Goal: Share content: Share content

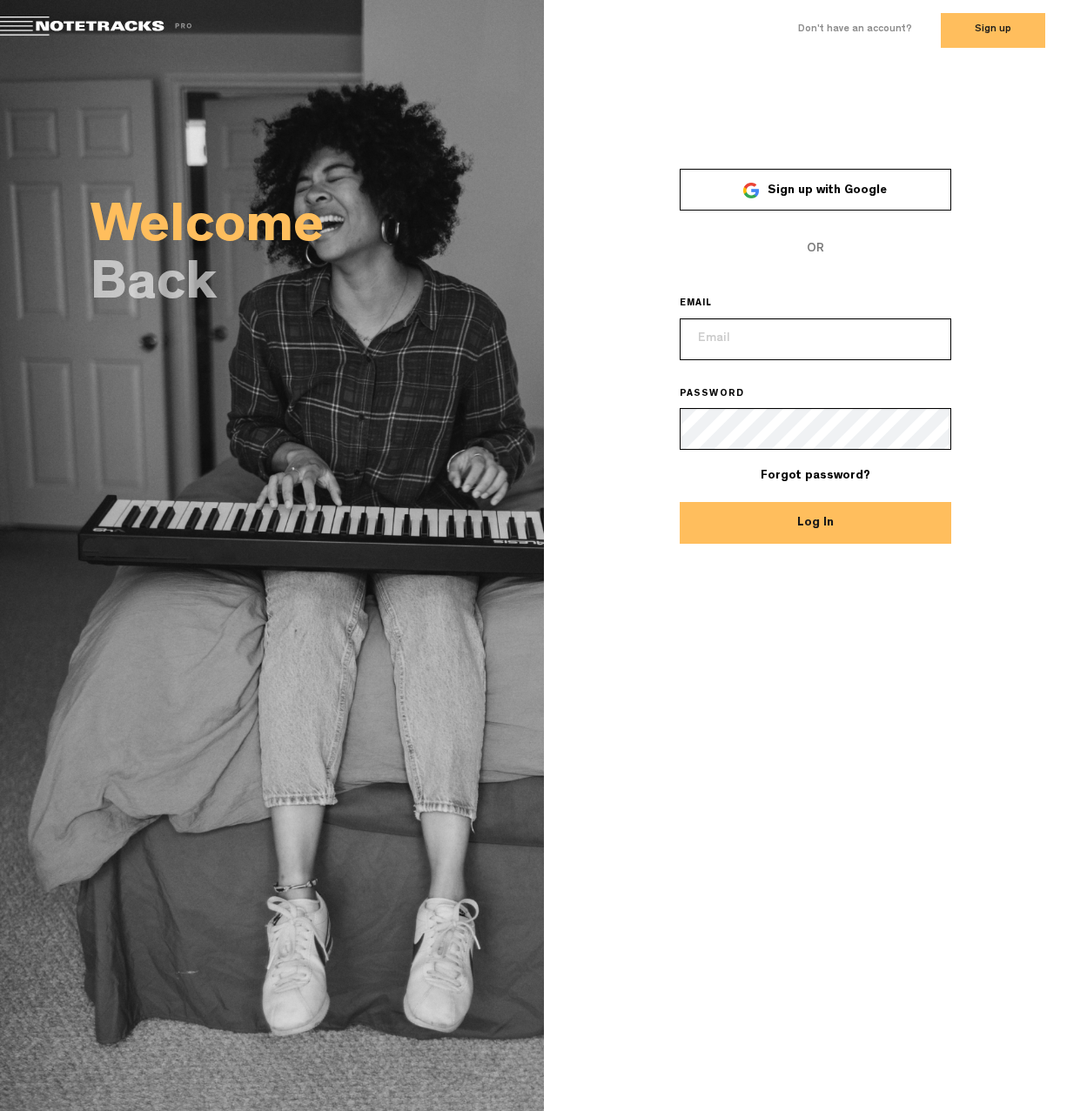
click at [782, 185] on span "Sign up with Google" at bounding box center [827, 191] width 119 height 12
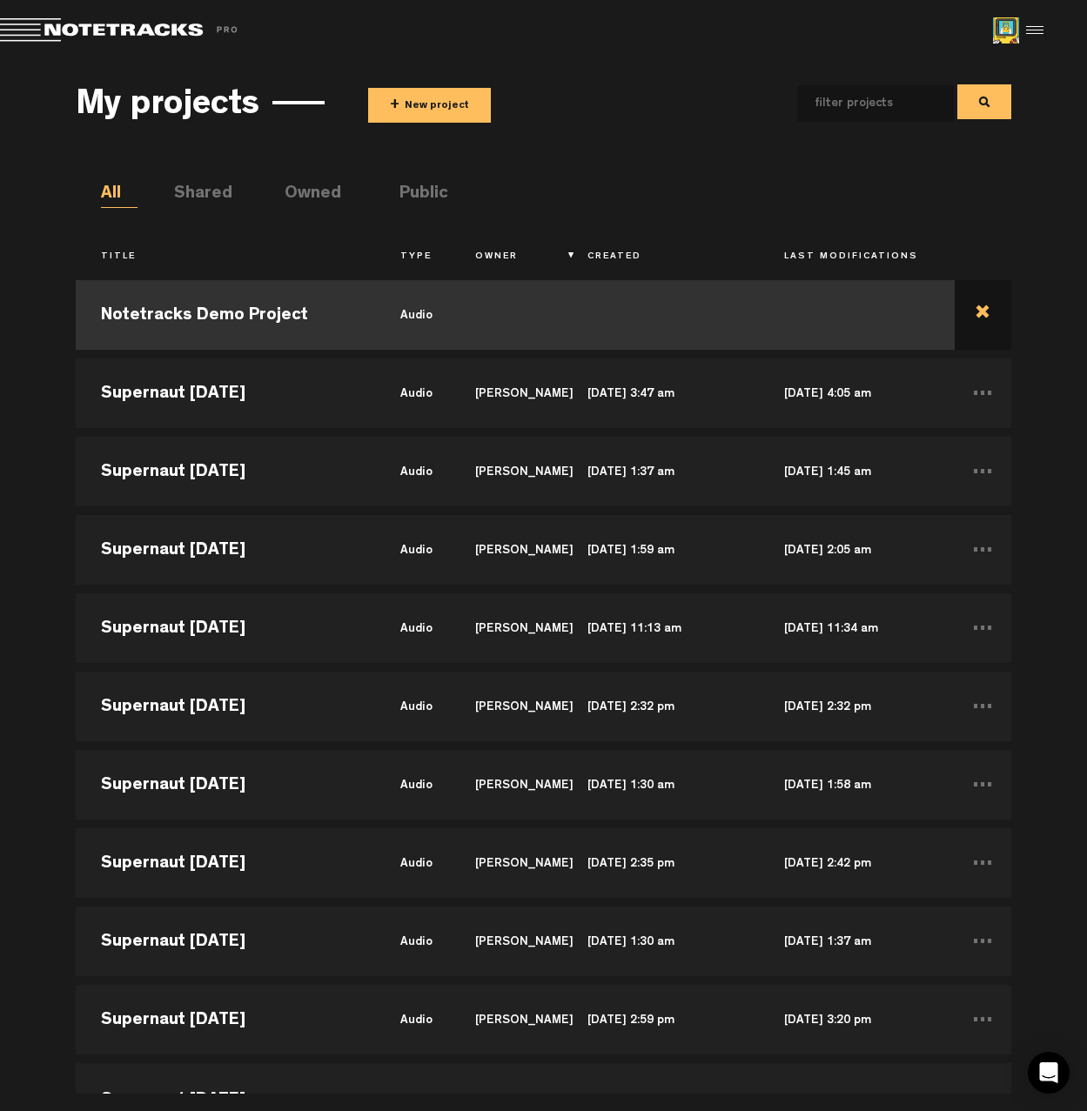
click at [970, 312] on td at bounding box center [983, 315] width 56 height 78
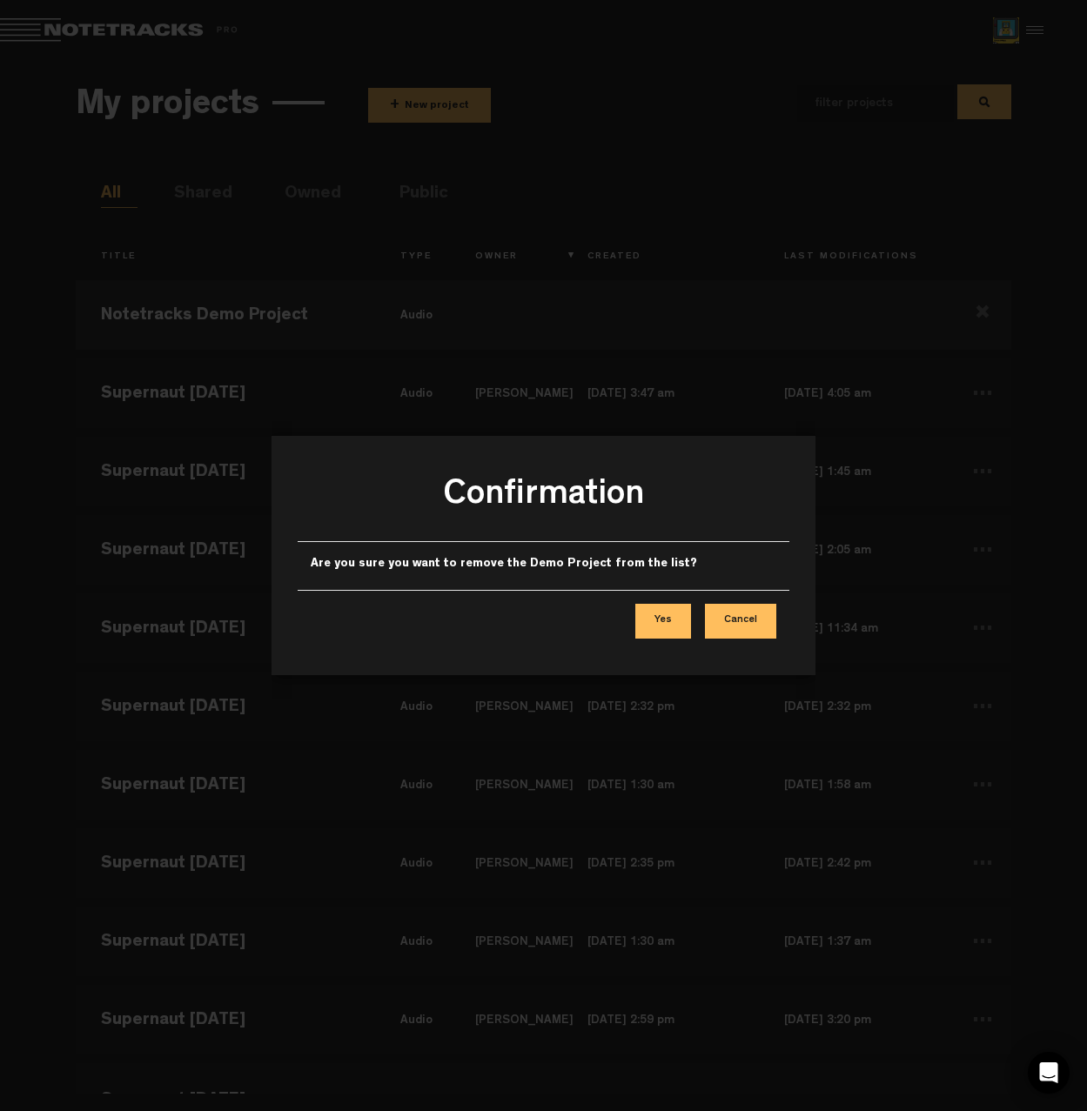
click at [667, 620] on button "Yes" at bounding box center [663, 621] width 56 height 35
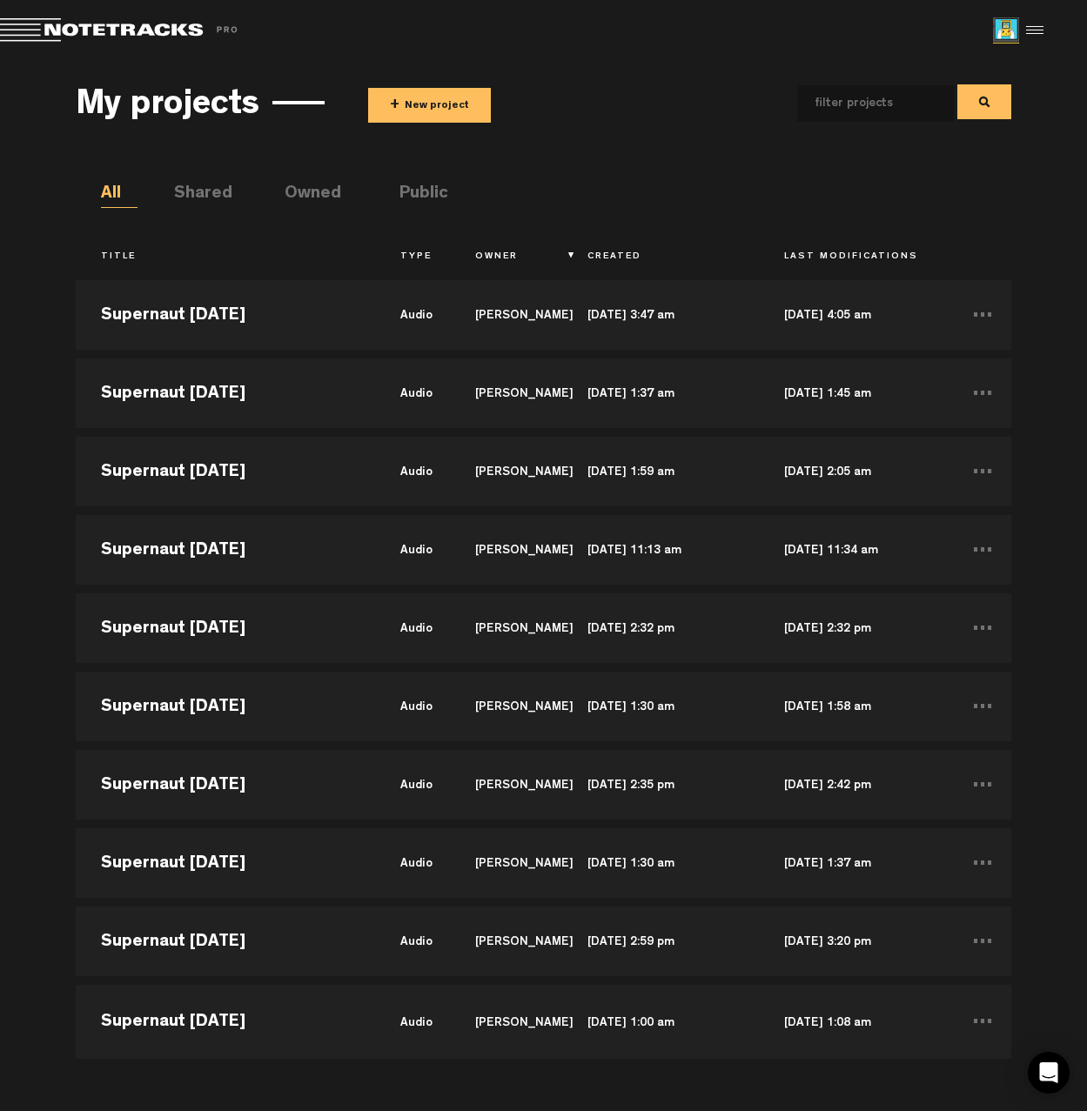
click at [404, 104] on button "+ New project" at bounding box center [429, 105] width 123 height 35
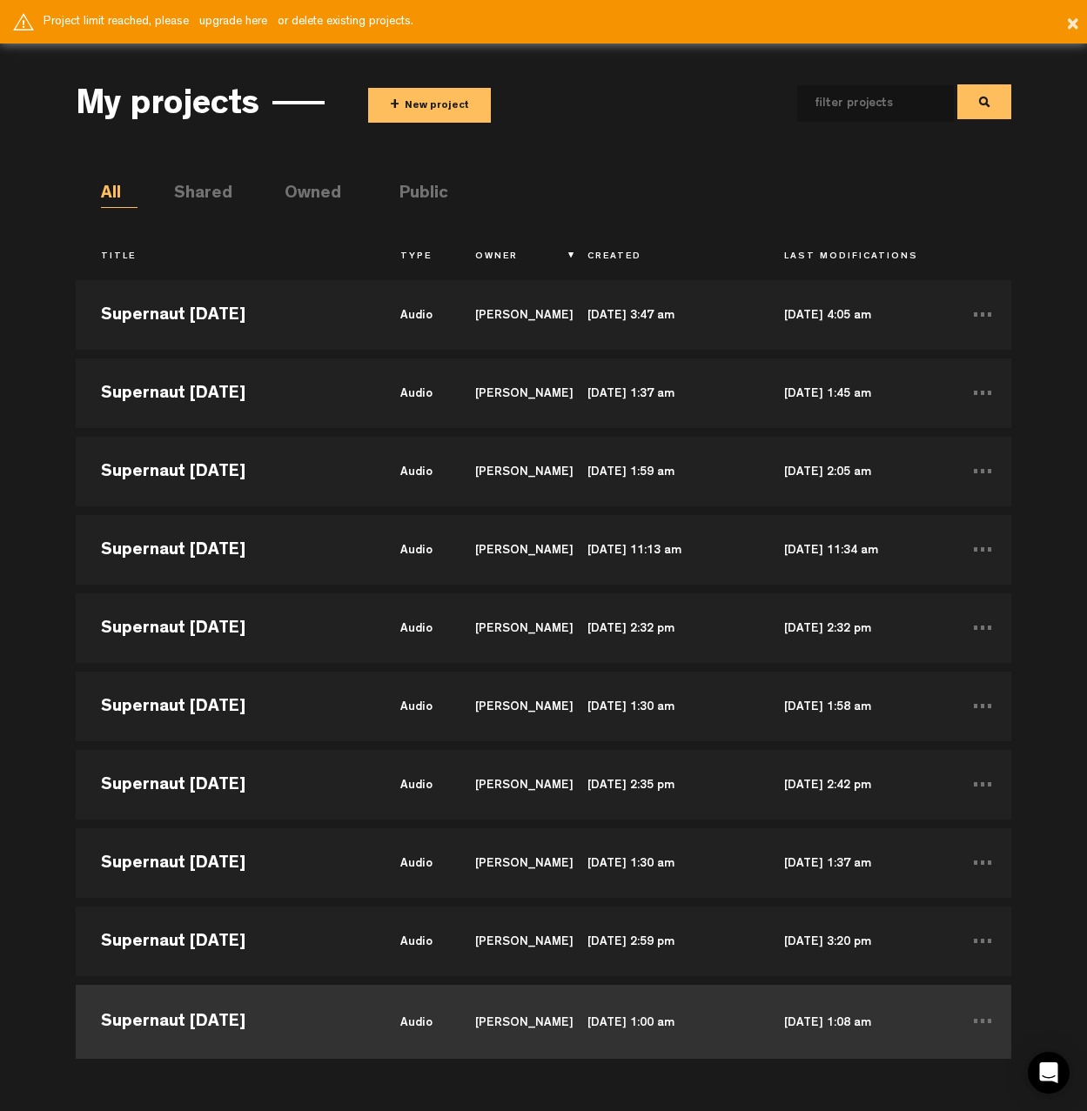
click at [695, 1031] on td "May 30, 2025 — 1:00 am" at bounding box center [660, 1020] width 197 height 78
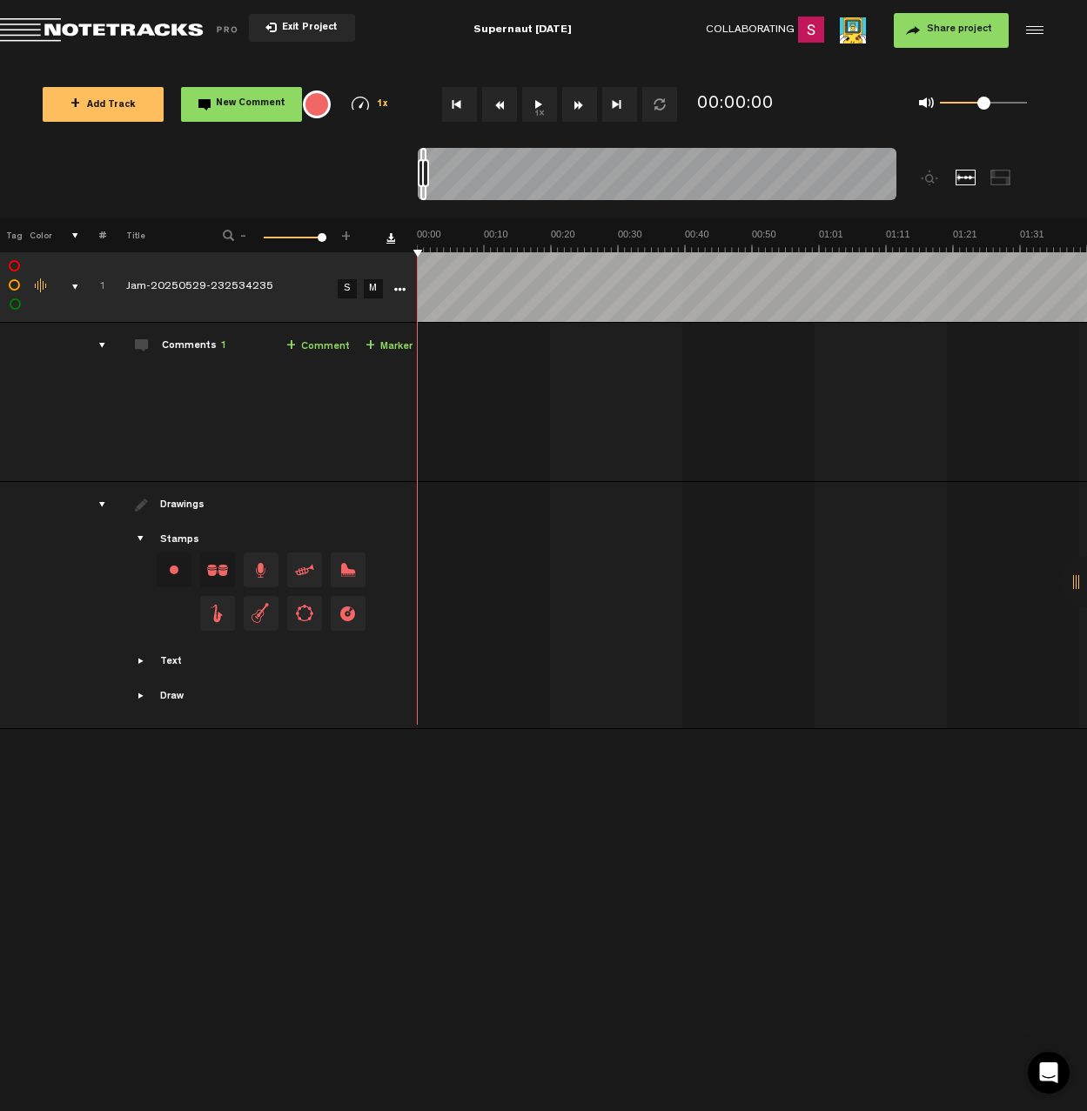
click at [393, 237] on link "Download comments" at bounding box center [390, 237] width 9 height 9
click at [655, 27] on div "Supernaut 5/15/25" at bounding box center [522, 31] width 348 height 44
click at [292, 16] on button "Exit Project" at bounding box center [302, 28] width 106 height 28
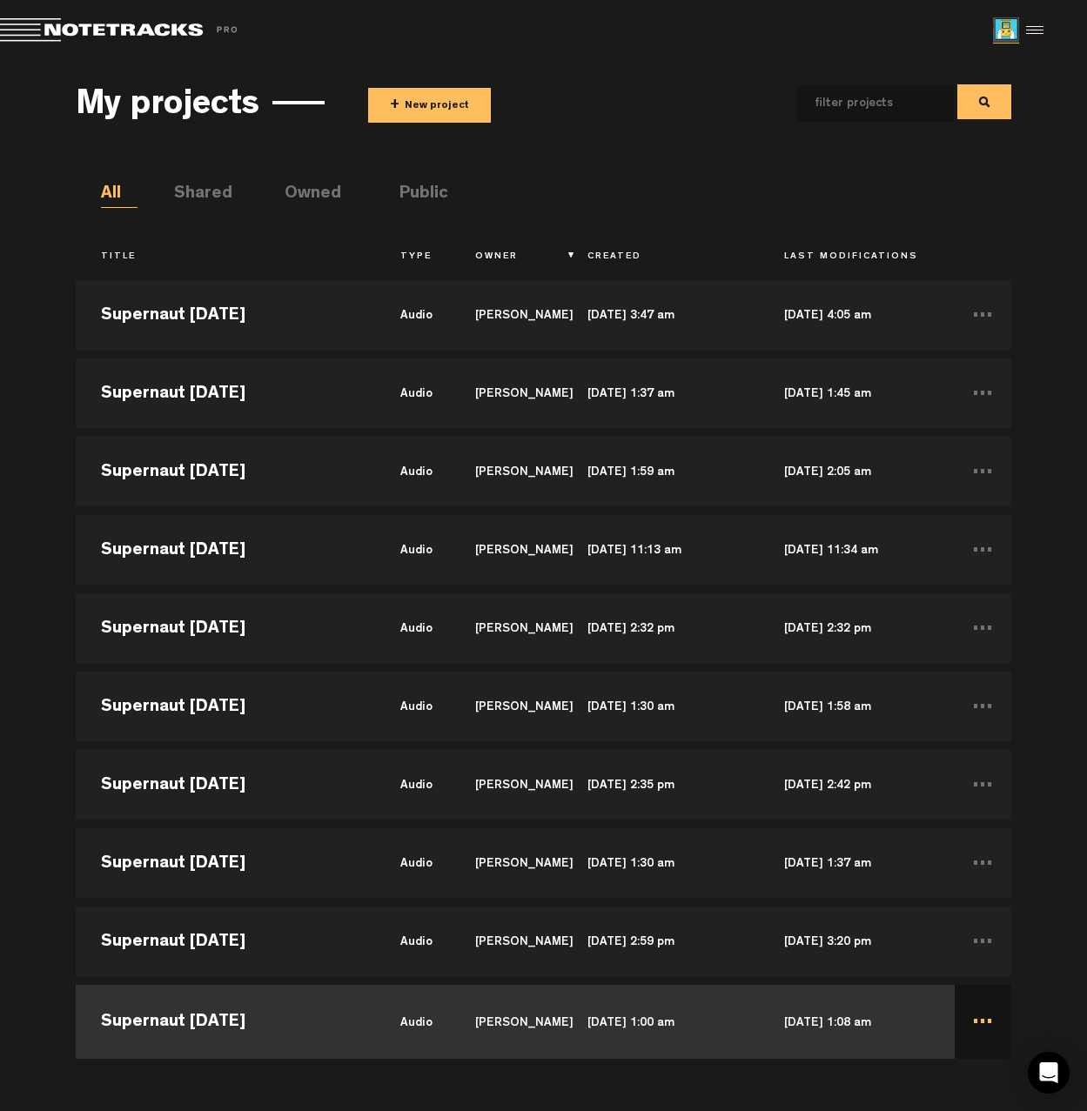
scroll to position [116, 0]
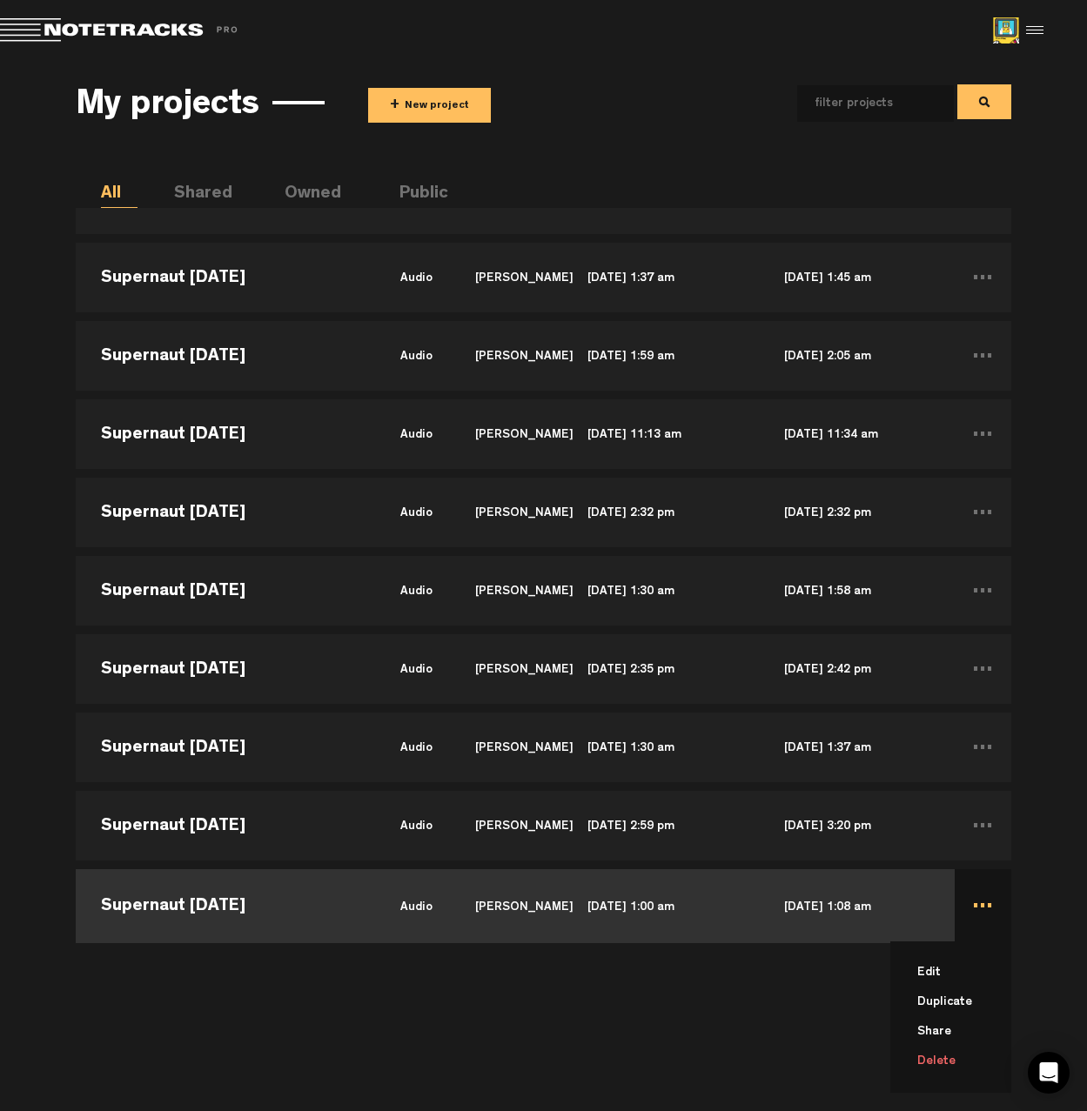
click at [947, 1060] on li "Delete" at bounding box center [961, 1062] width 100 height 30
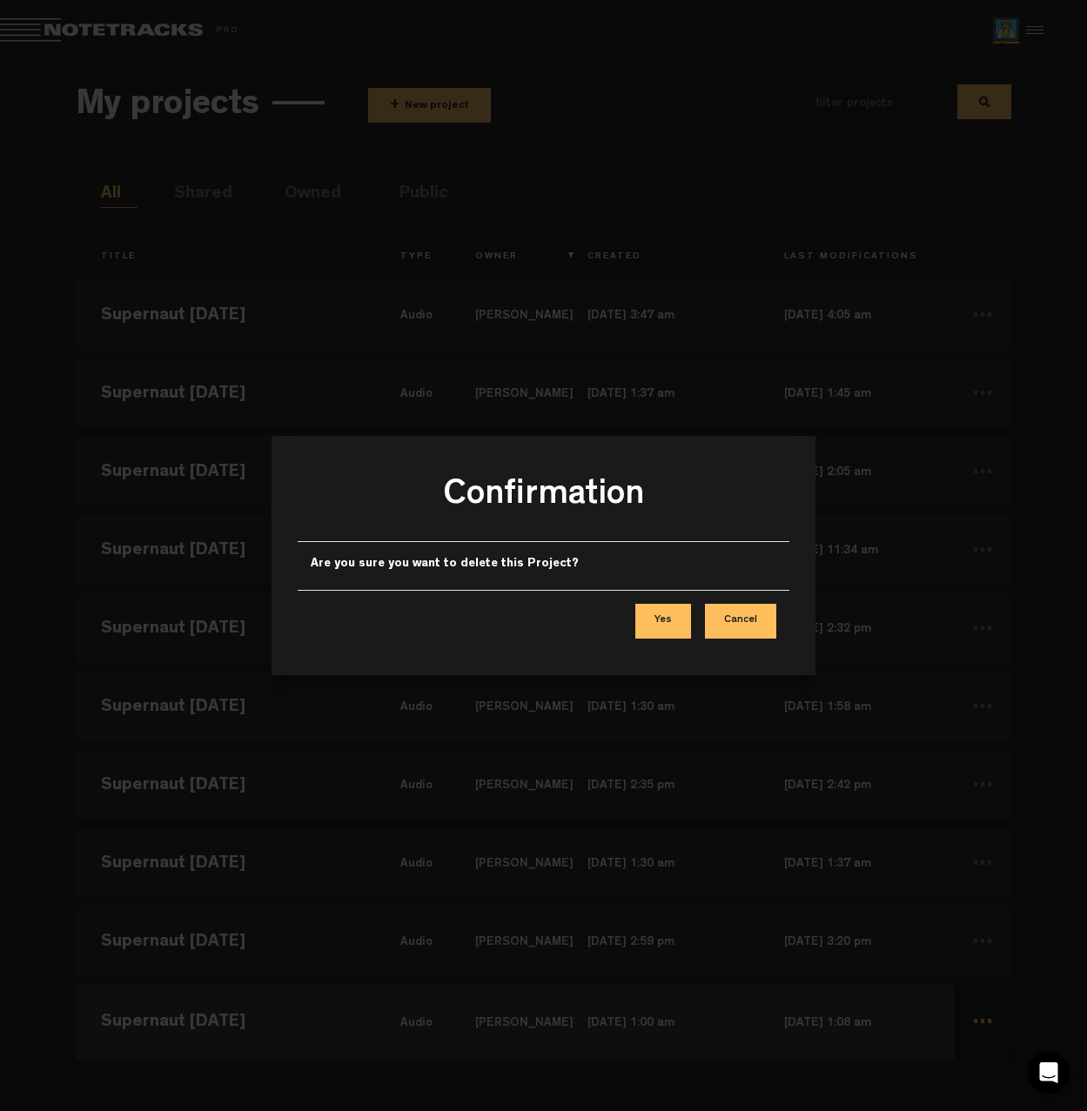
click at [676, 616] on button "Yes" at bounding box center [663, 621] width 56 height 35
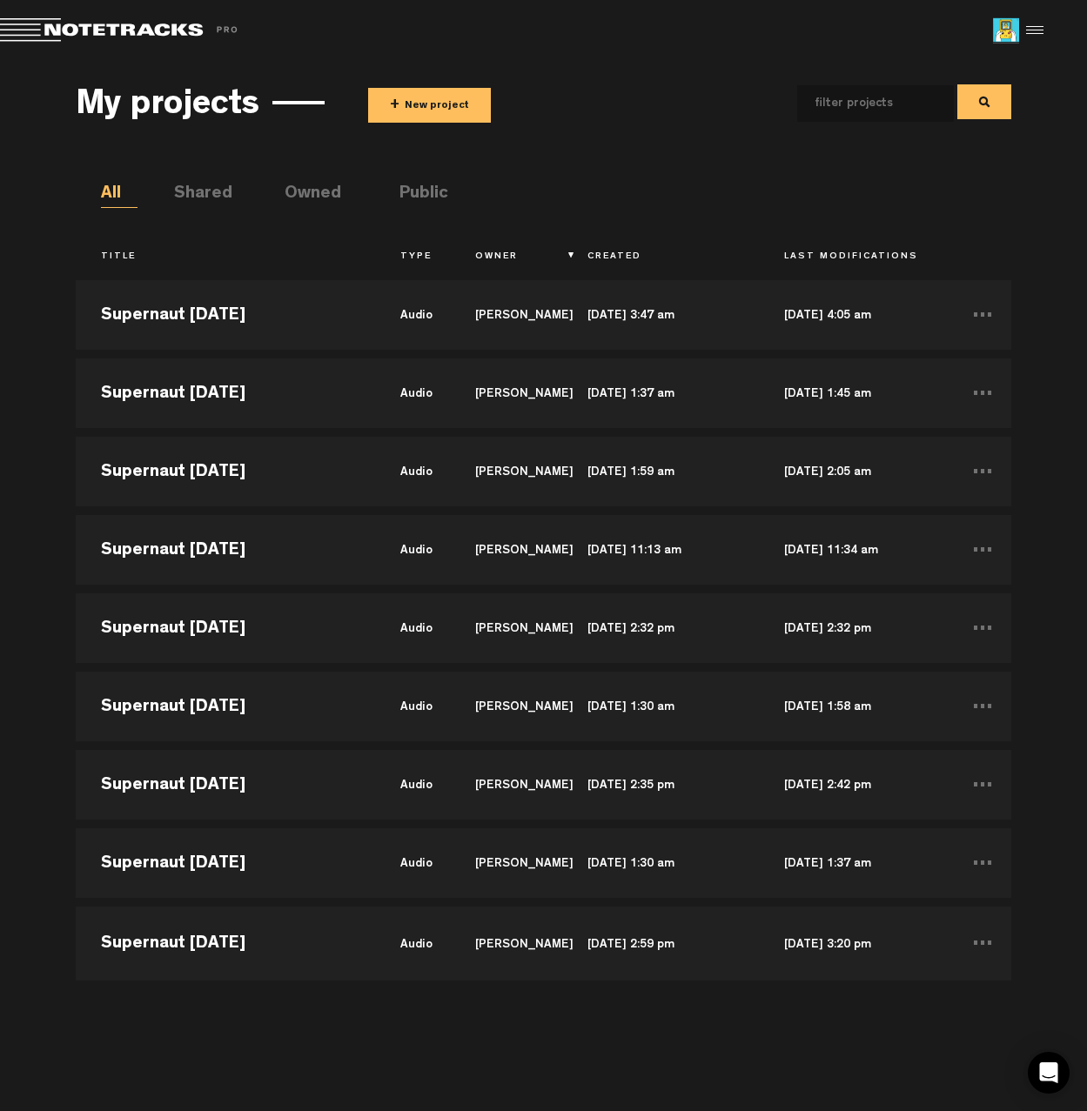
click at [406, 105] on button "+ New project" at bounding box center [429, 105] width 123 height 35
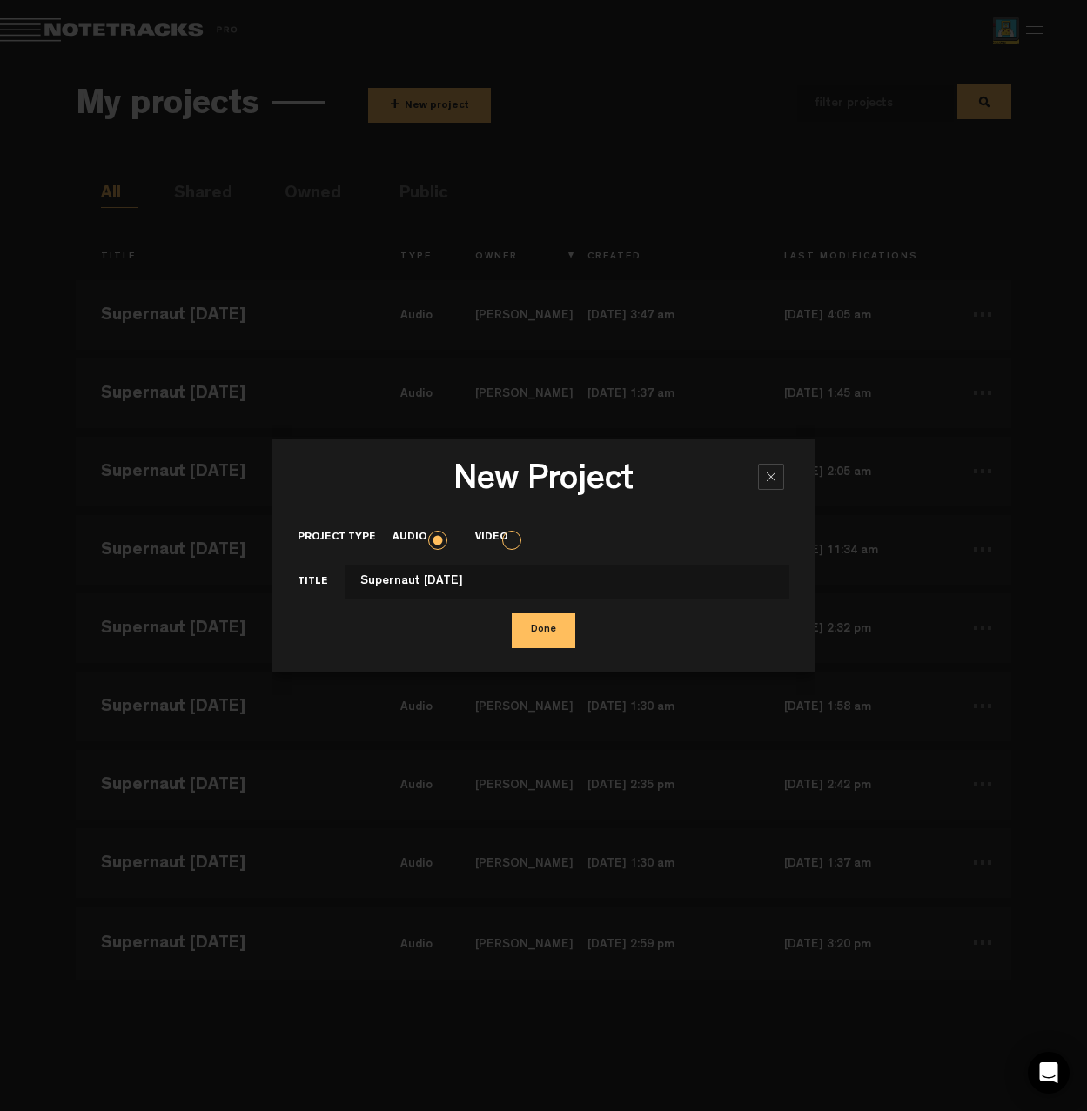
type input "Supernaut 9/4/2025"
click at [539, 631] on button "Done" at bounding box center [544, 631] width 64 height 35
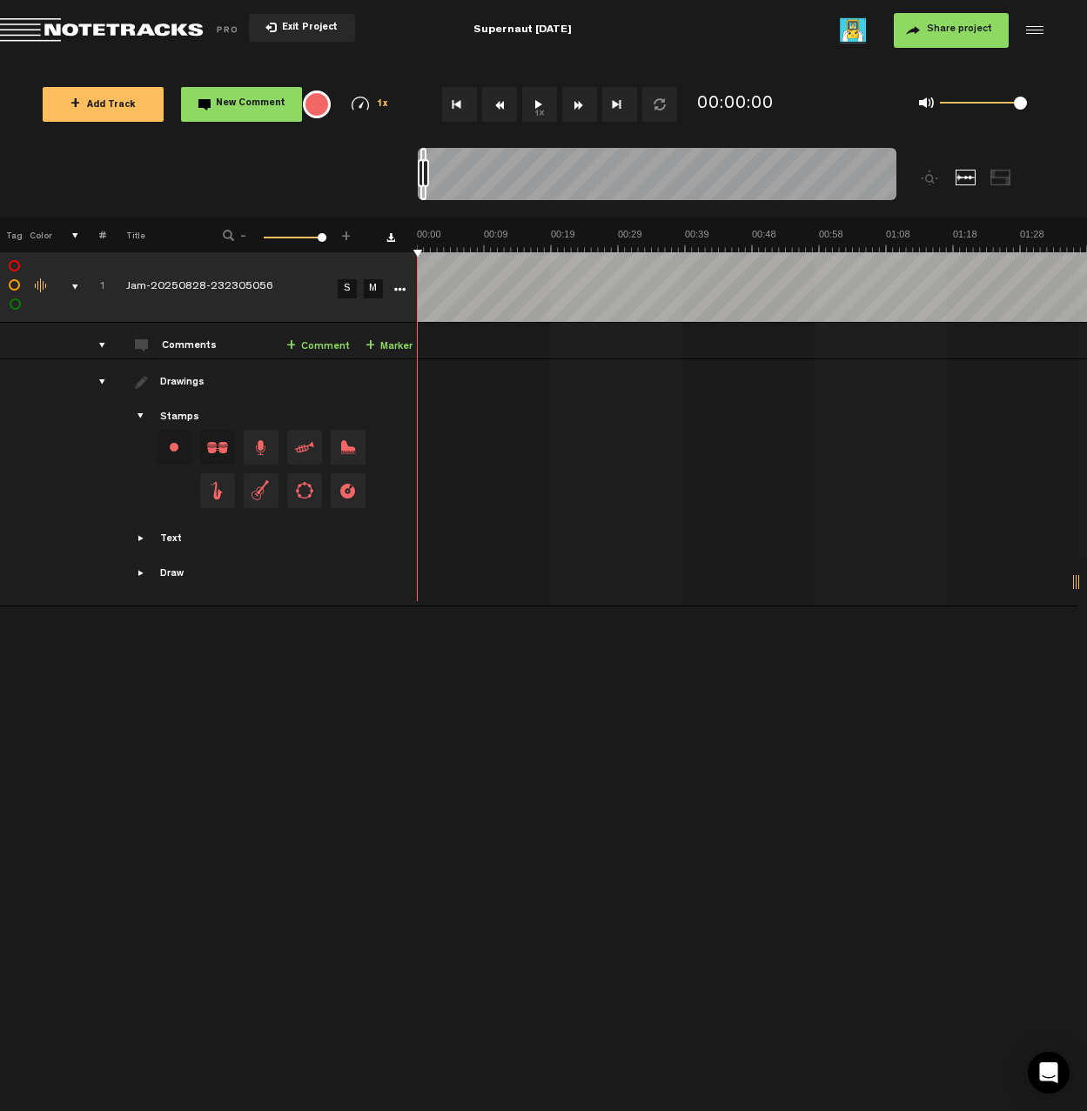
drag, startPoint x: 986, startPoint y: 101, endPoint x: 1074, endPoint y: 100, distance: 87.9
click at [1074, 100] on div "+ Add Track New Comment 1x 0.25x 0.5x 0.75x 1x 1.25x 1.5x 1.75x 2x All emojis 😀…" at bounding box center [543, 104] width 1087 height 87
click at [980, 34] on span "Share project" at bounding box center [959, 29] width 65 height 10
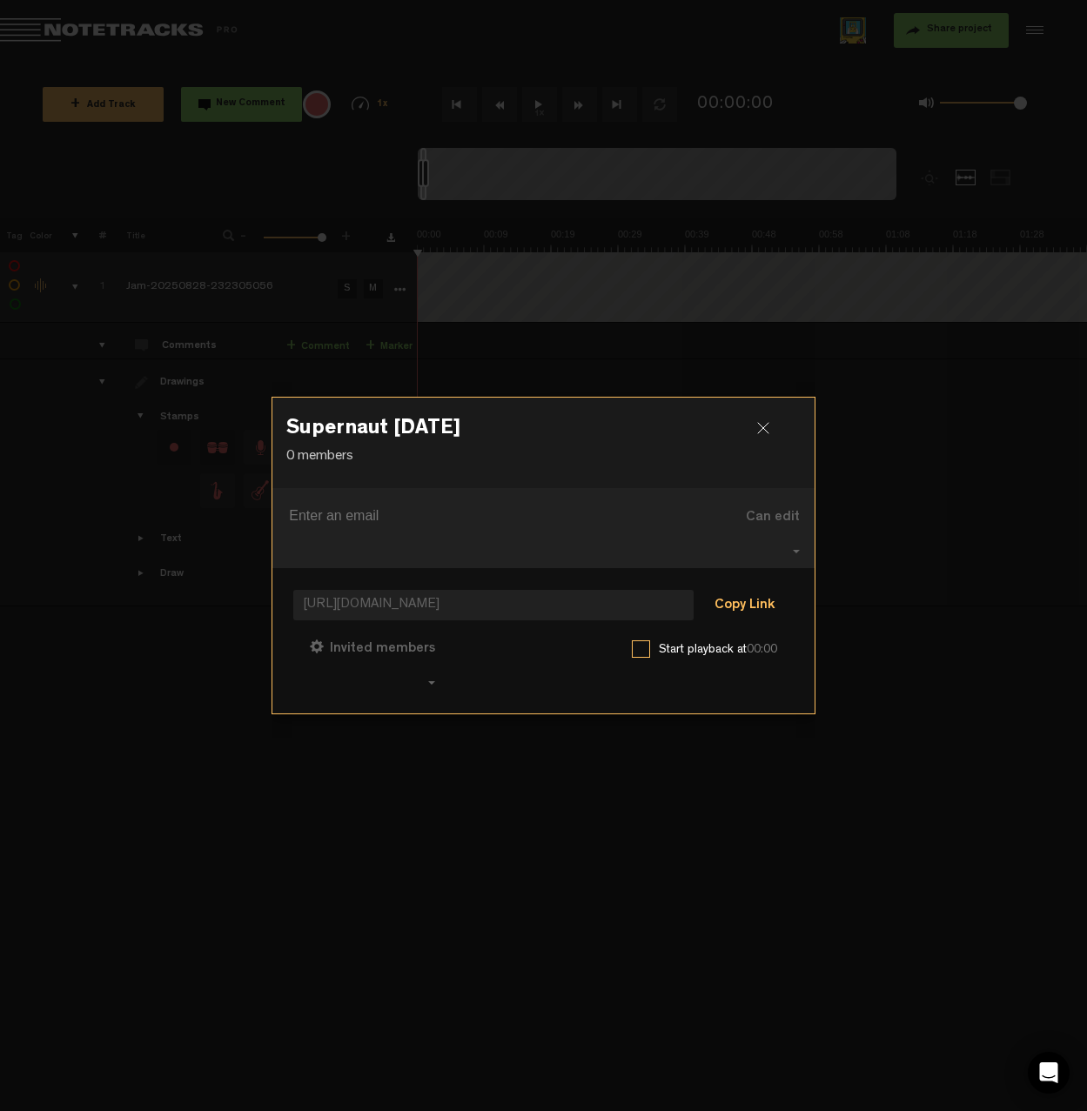
click at [768, 601] on button "Copy Link" at bounding box center [744, 606] width 95 height 35
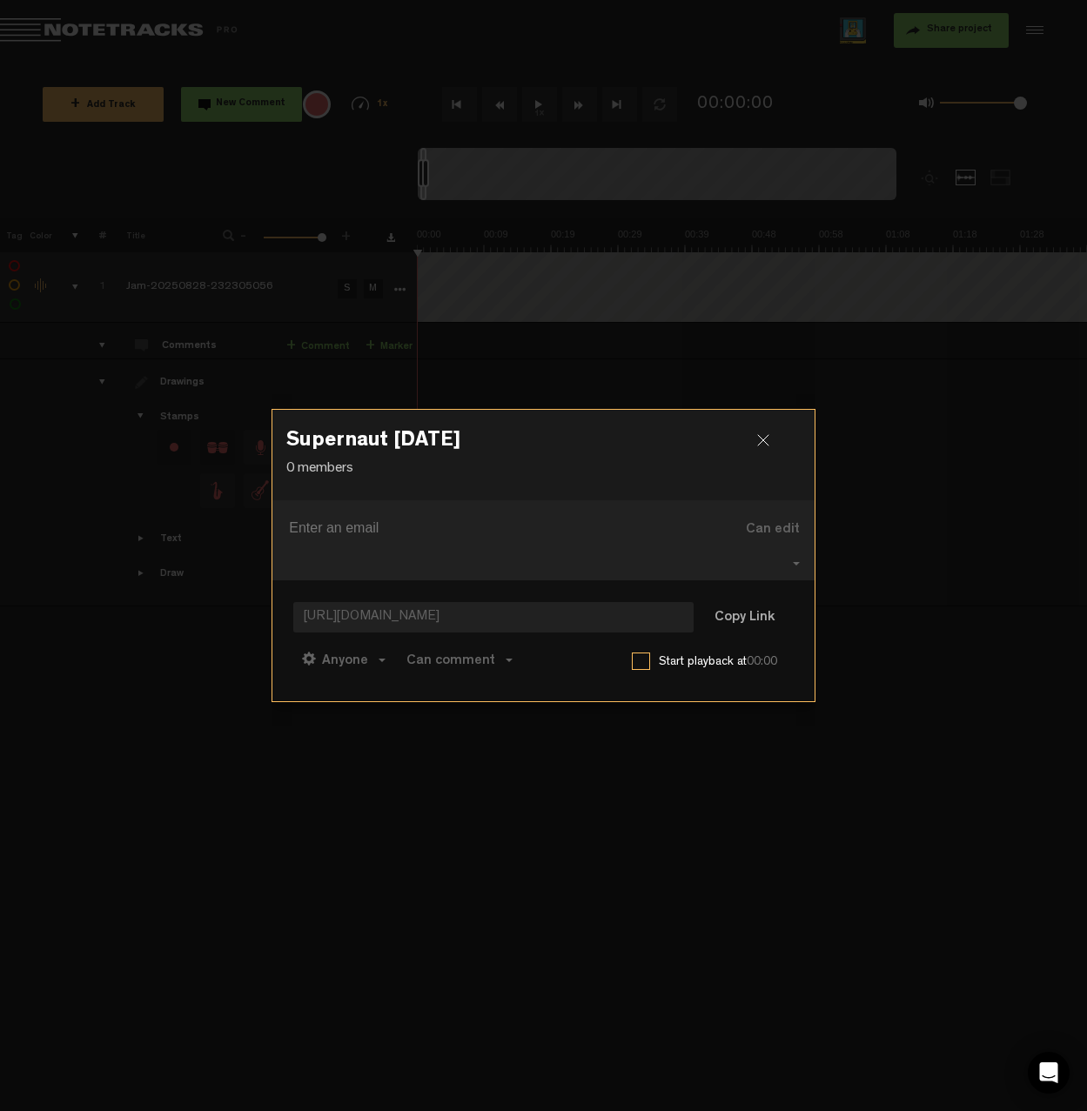
click at [763, 440] on div at bounding box center [770, 447] width 26 height 26
